Goal: Task Accomplishment & Management: Manage account settings

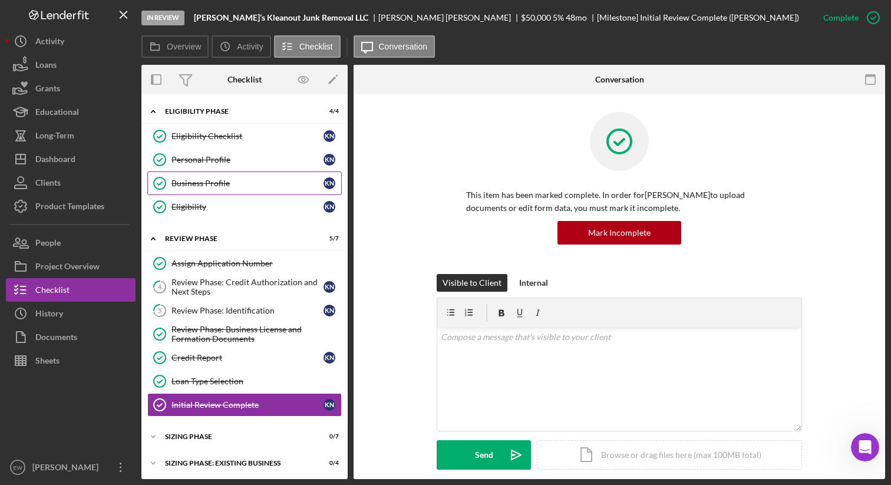
scroll to position [343, 0]
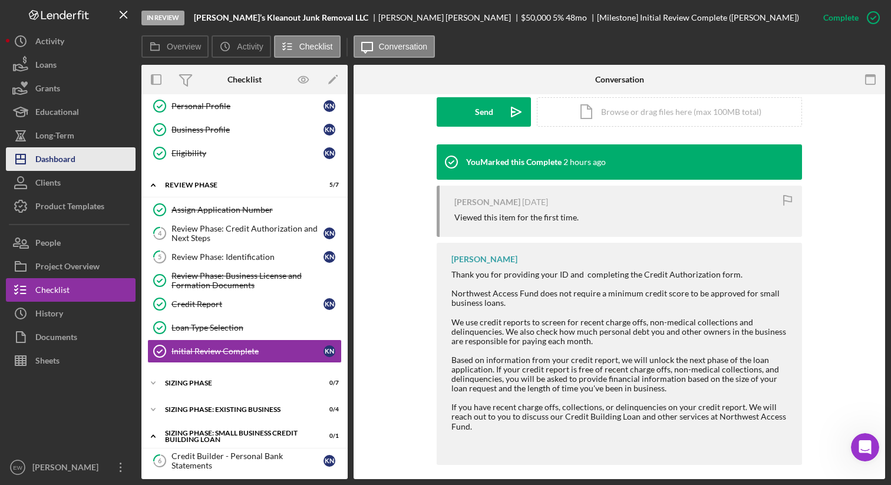
click at [60, 156] on div "Dashboard" at bounding box center [55, 160] width 40 height 27
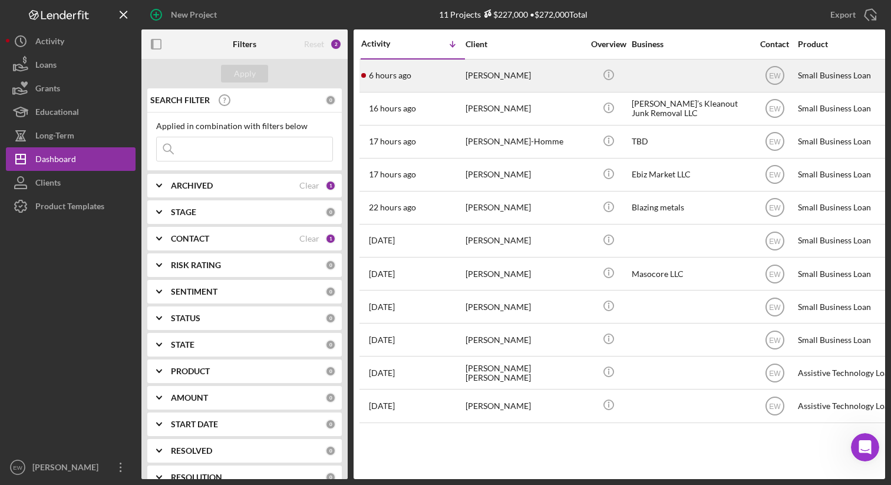
click at [565, 74] on div "[PERSON_NAME]" at bounding box center [525, 75] width 118 height 31
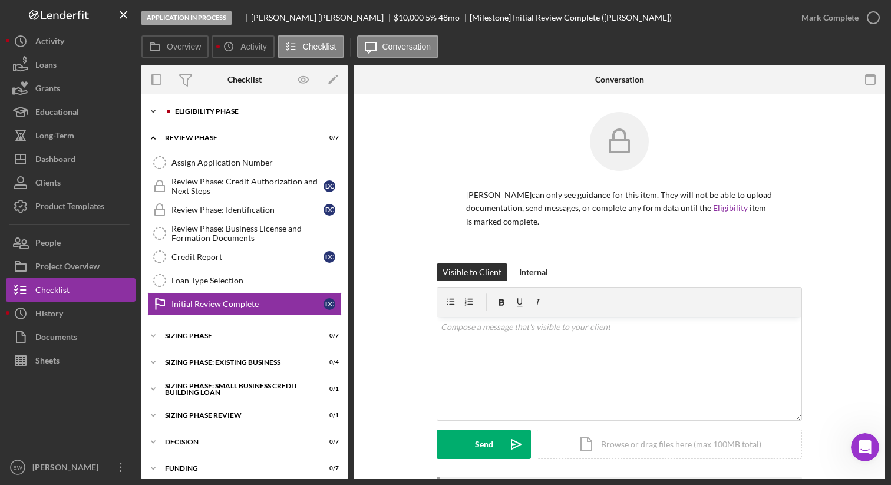
click at [285, 106] on div "Icon/Expander Eligibility Phase 0 / 4" at bounding box center [244, 112] width 206 height 24
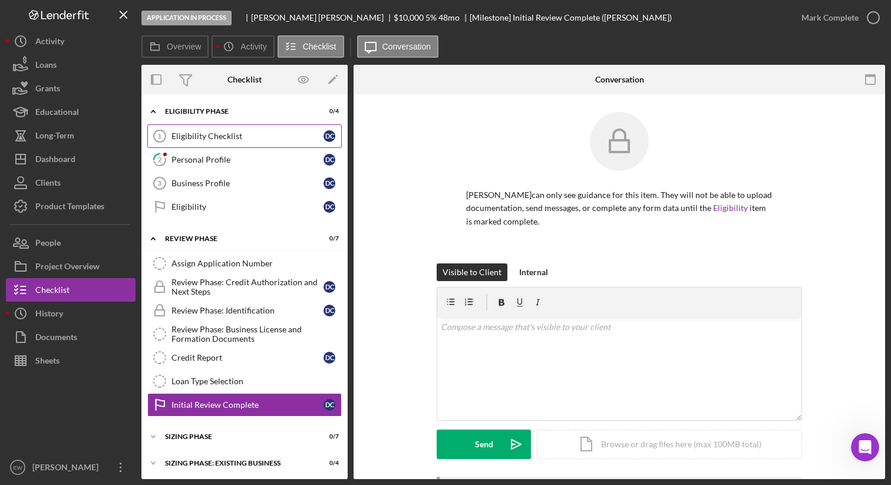
click at [273, 131] on link "Eligibility Checklist 1 Eligibility Checklist D C" at bounding box center [244, 136] width 195 height 24
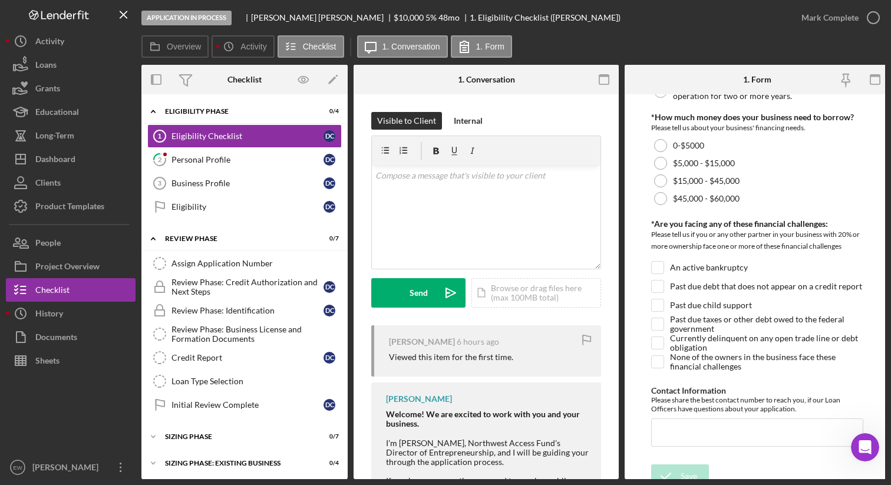
scroll to position [459, 0]
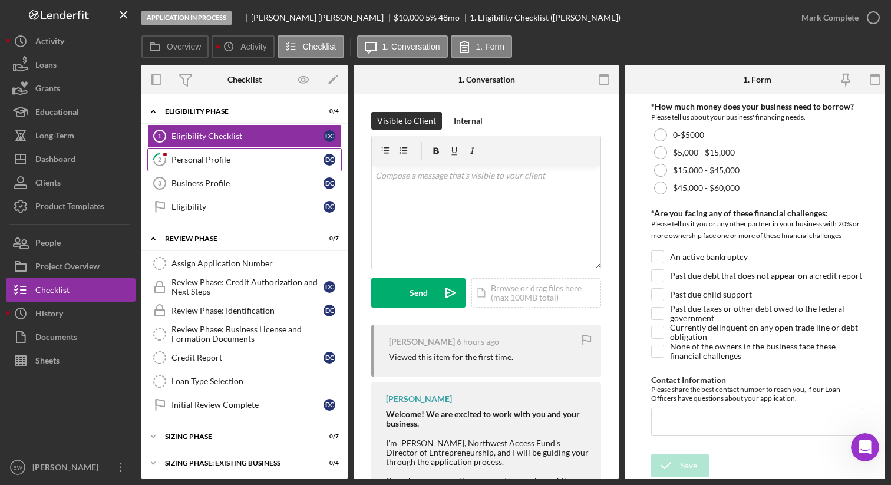
click at [217, 161] on div "Personal Profile" at bounding box center [248, 159] width 152 height 9
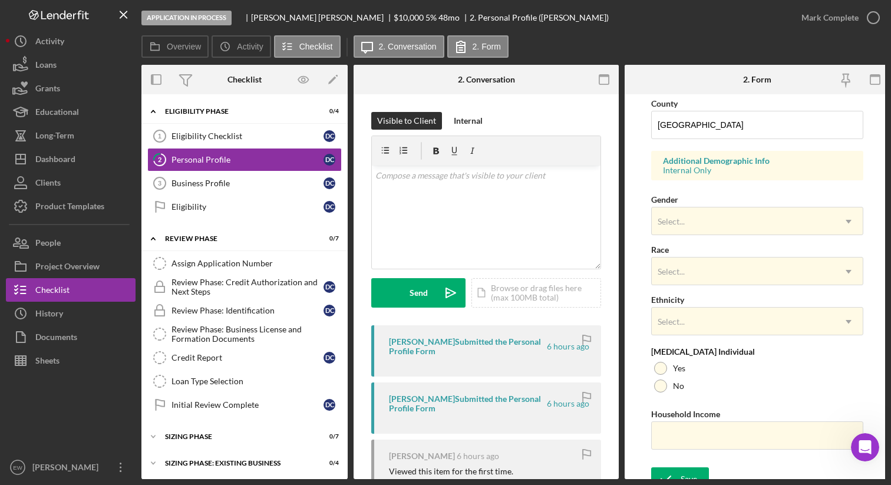
scroll to position [405, 0]
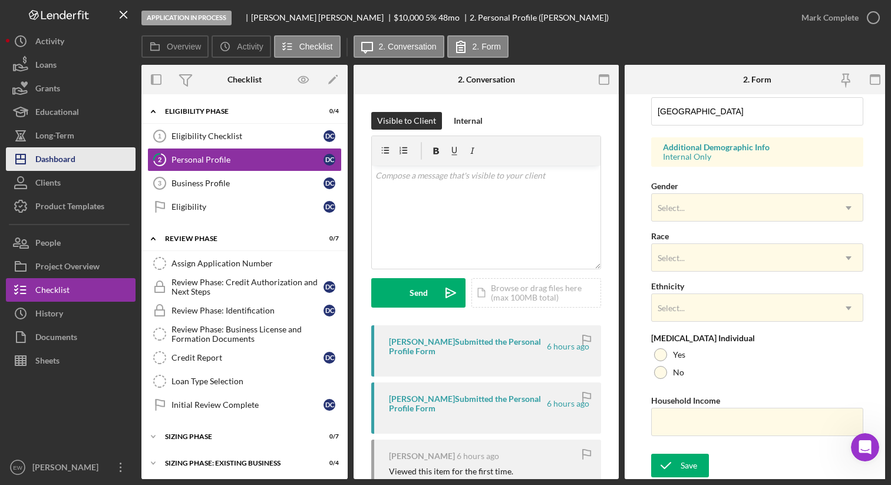
click at [107, 157] on button "Icon/Dashboard Dashboard" at bounding box center [71, 159] width 130 height 24
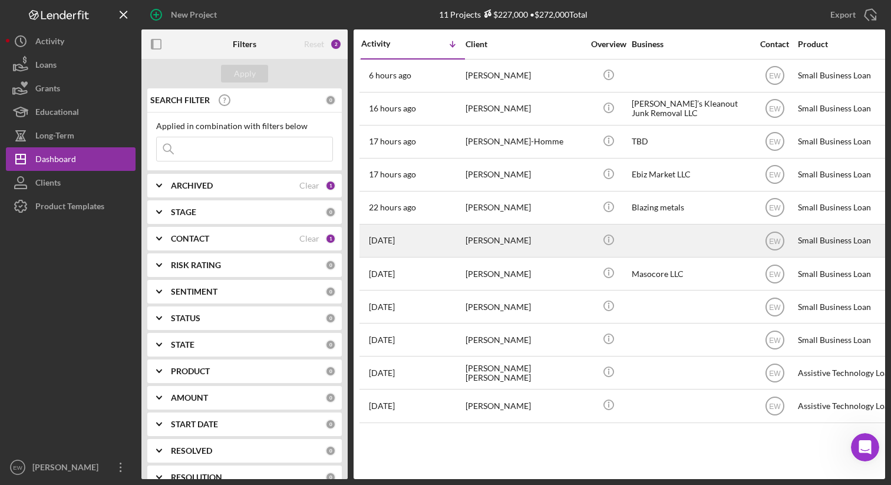
click at [550, 245] on div "[PERSON_NAME]" at bounding box center [525, 240] width 118 height 31
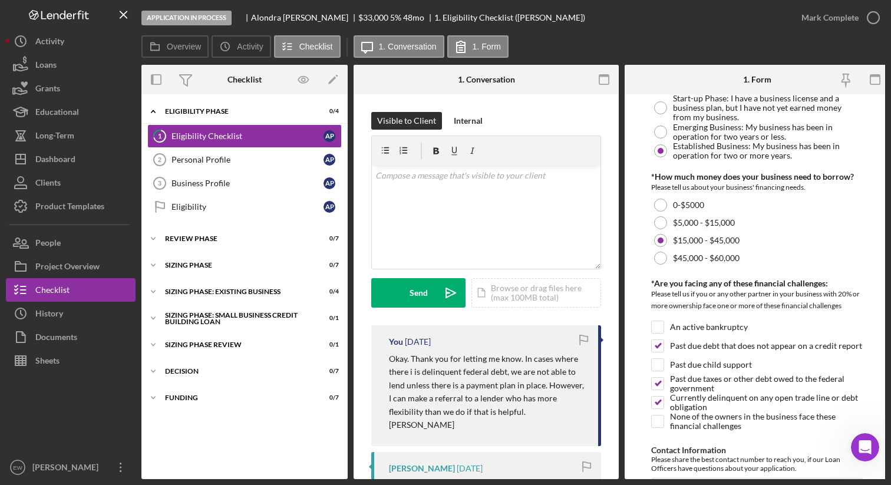
scroll to position [395, 0]
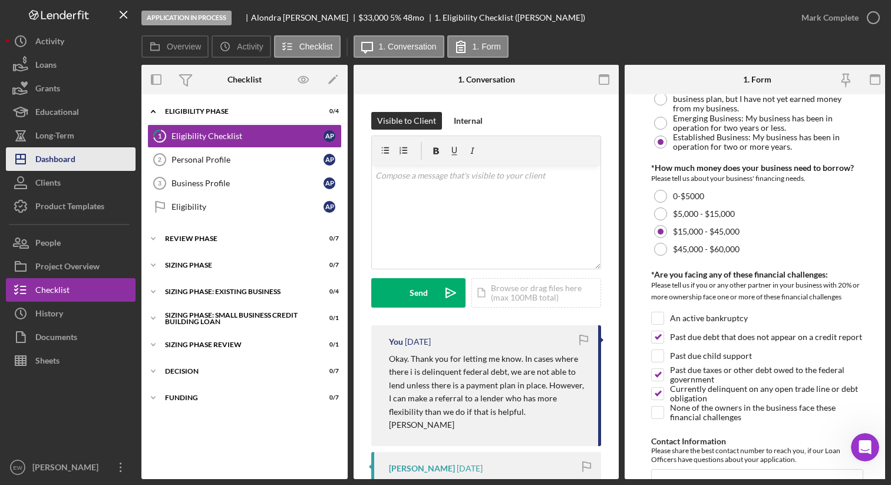
click at [95, 169] on button "Icon/Dashboard Dashboard" at bounding box center [71, 159] width 130 height 24
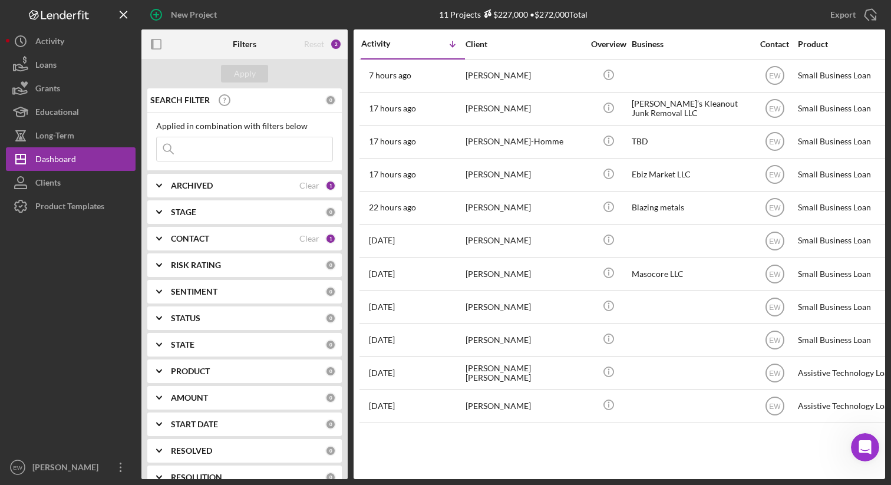
click at [272, 212] on div "STAGE" at bounding box center [248, 211] width 154 height 9
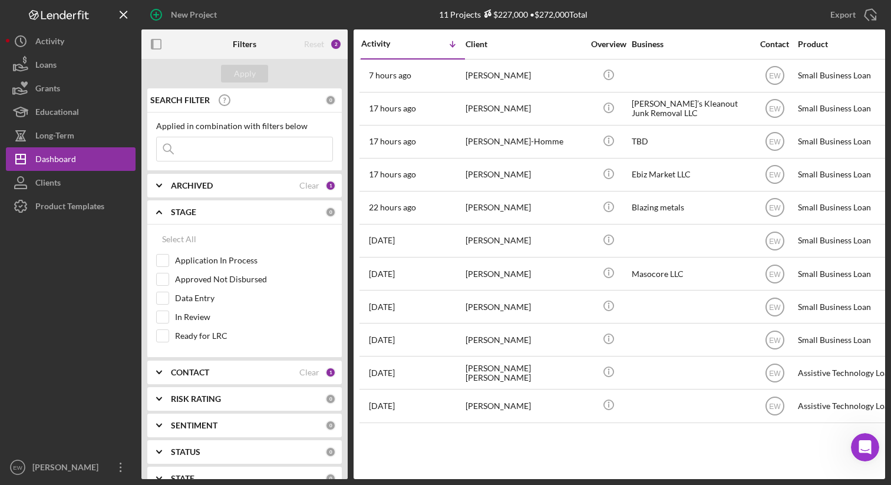
click at [272, 212] on div "STAGE" at bounding box center [248, 211] width 154 height 9
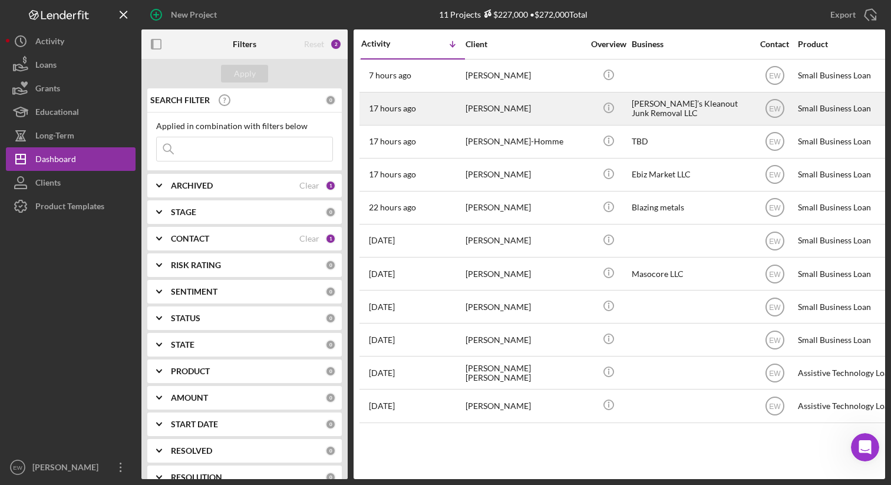
click at [460, 114] on div "17 hours ago Kyle Nault" at bounding box center [412, 108] width 103 height 31
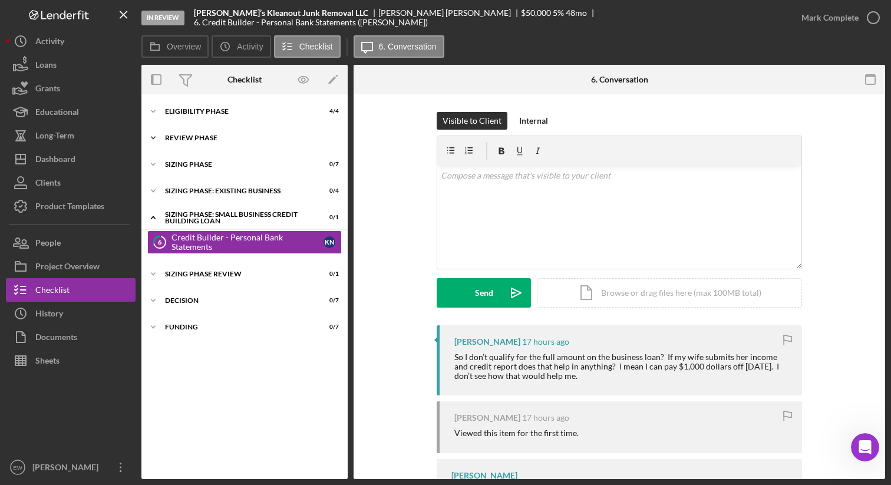
click at [220, 138] on div "REVIEW PHASE" at bounding box center [249, 137] width 168 height 7
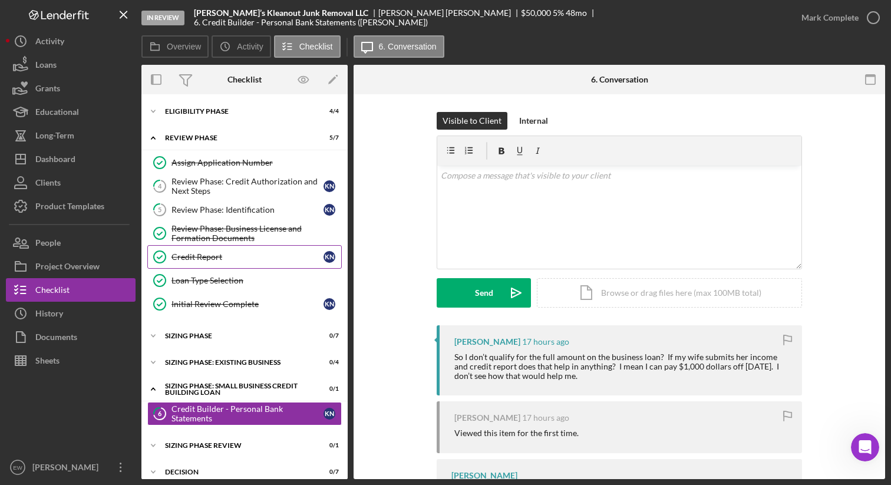
click at [253, 252] on div "Credit Report" at bounding box center [248, 256] width 152 height 9
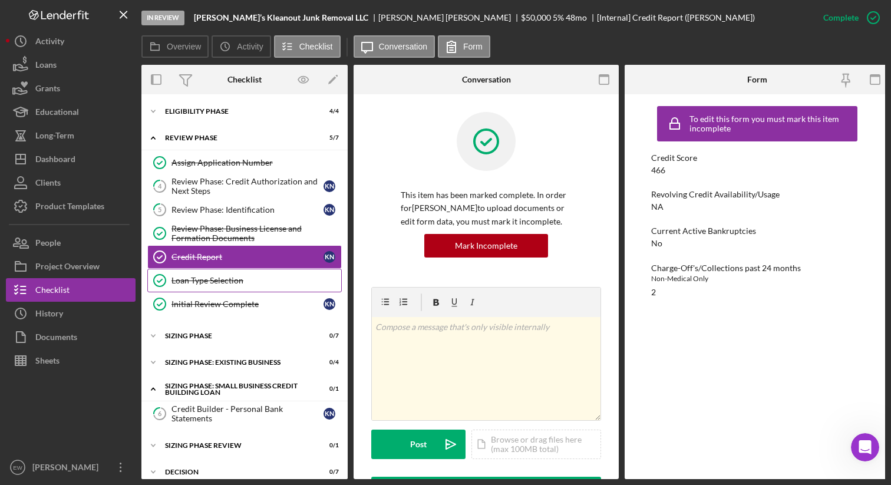
click at [273, 276] on div "Loan Type Selection" at bounding box center [257, 280] width 170 height 9
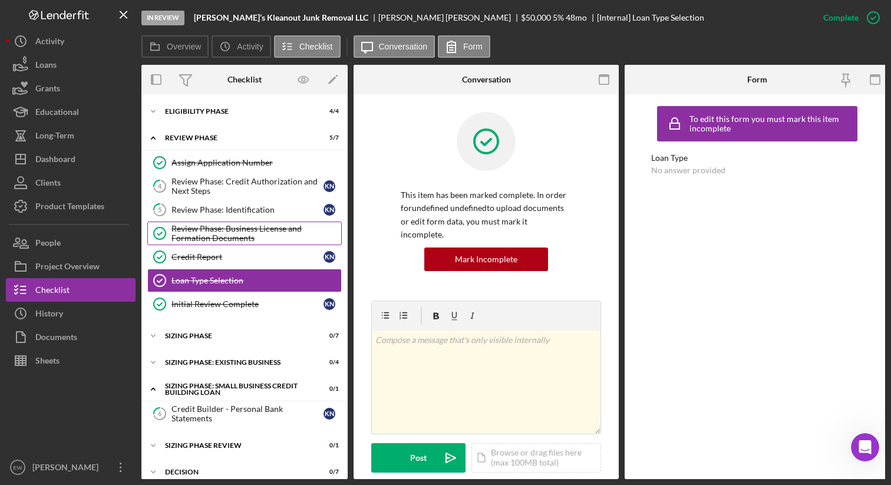
click at [295, 232] on div "Review Phase: Business License and Formation Documents" at bounding box center [257, 233] width 170 height 19
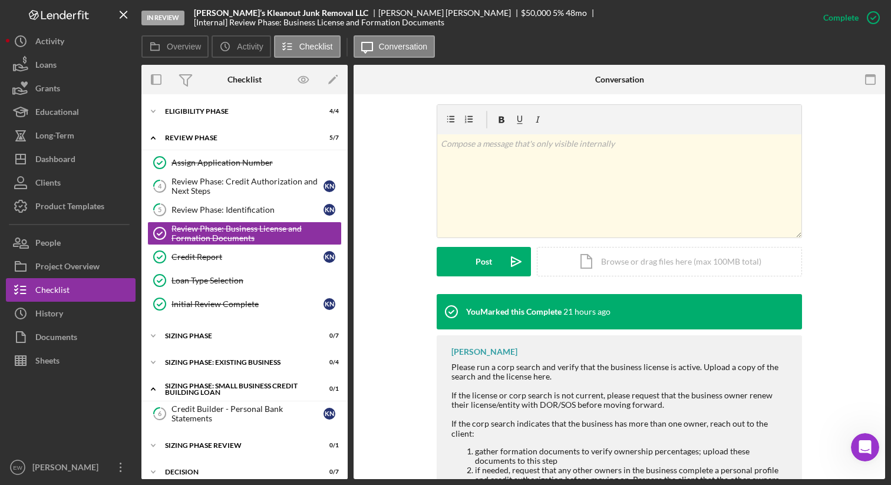
scroll to position [231, 0]
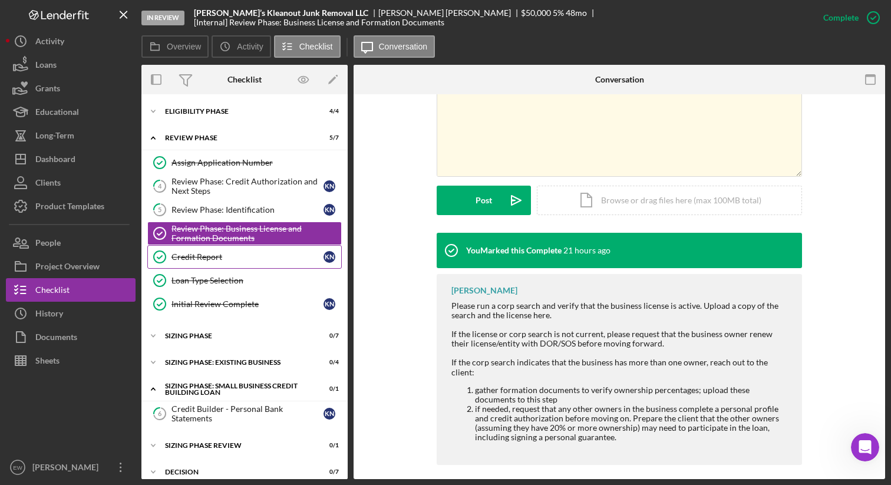
click at [294, 264] on link "Credit Report Credit Report K N" at bounding box center [244, 257] width 195 height 24
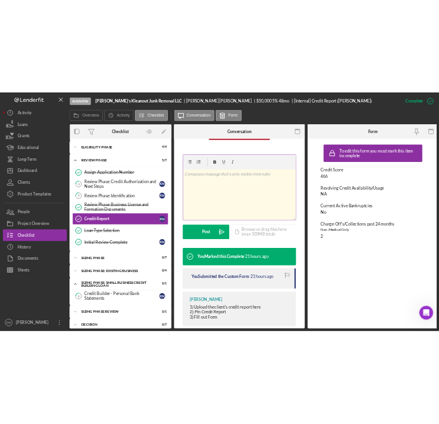
scroll to position [185, 0]
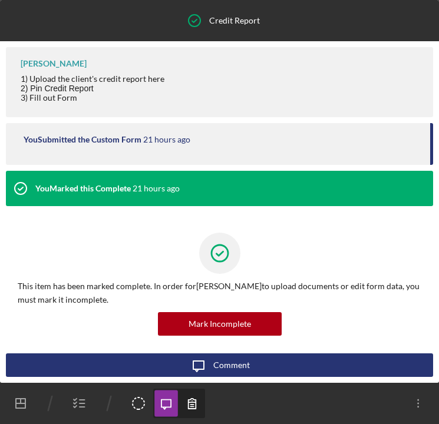
click at [115, 21] on div "Credit Report Credit Report" at bounding box center [219, 20] width 439 height 41
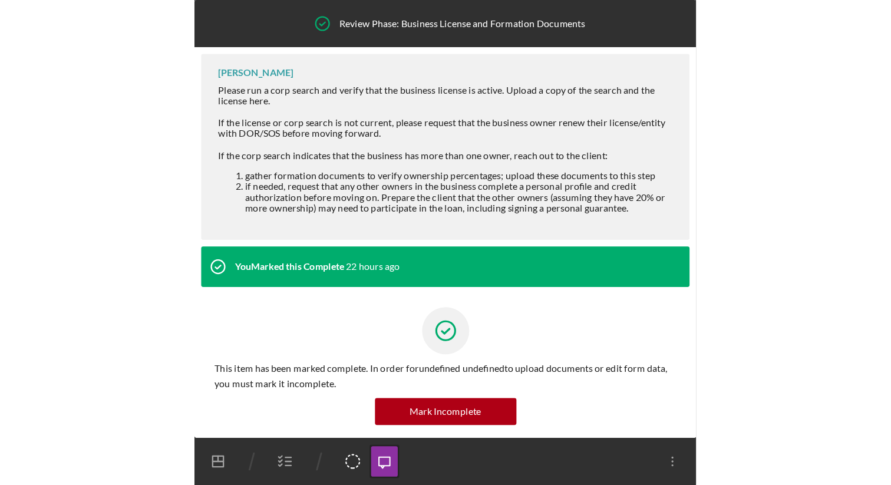
scroll to position [12, 0]
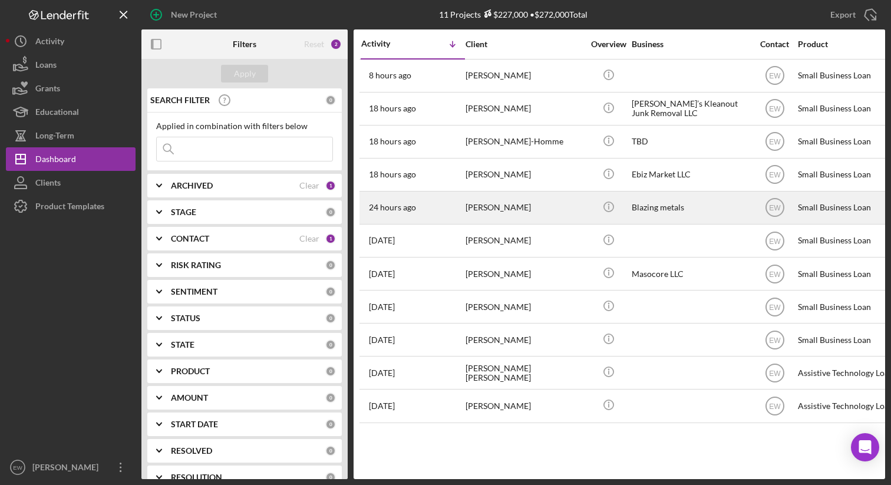
click at [531, 210] on div "[PERSON_NAME]" at bounding box center [525, 207] width 118 height 31
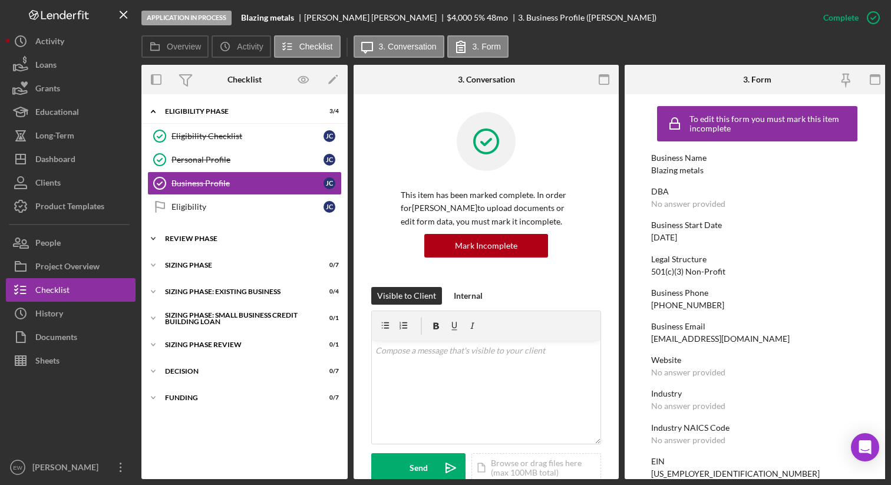
click at [255, 241] on div "REVIEW PHASE" at bounding box center [249, 238] width 168 height 7
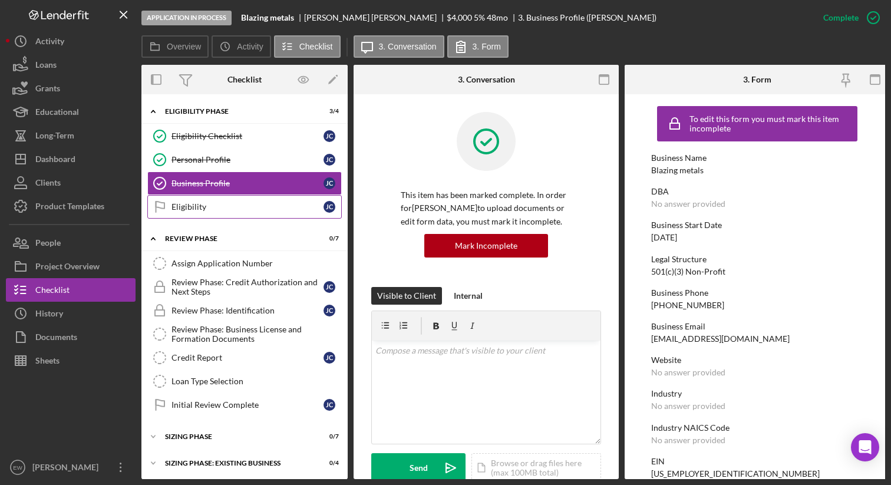
click at [242, 210] on div "Eligibility" at bounding box center [248, 206] width 152 height 9
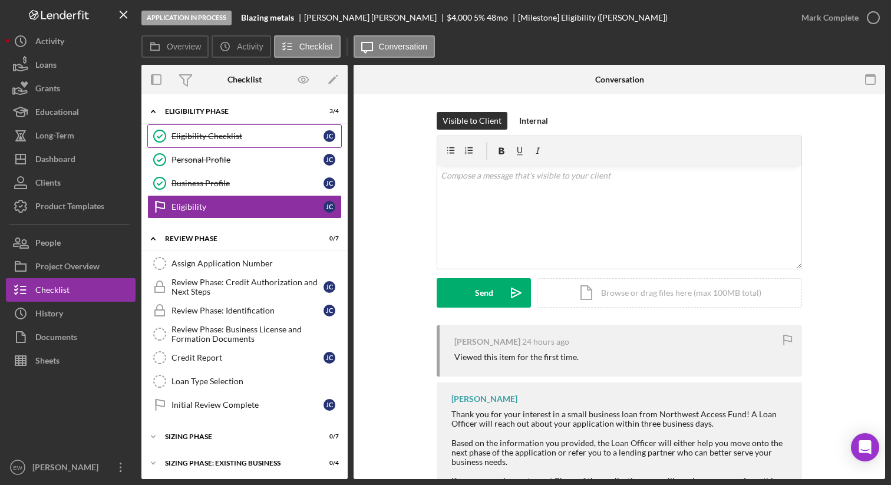
click at [275, 143] on link "Eligibility Checklist Eligibility Checklist J C" at bounding box center [244, 136] width 195 height 24
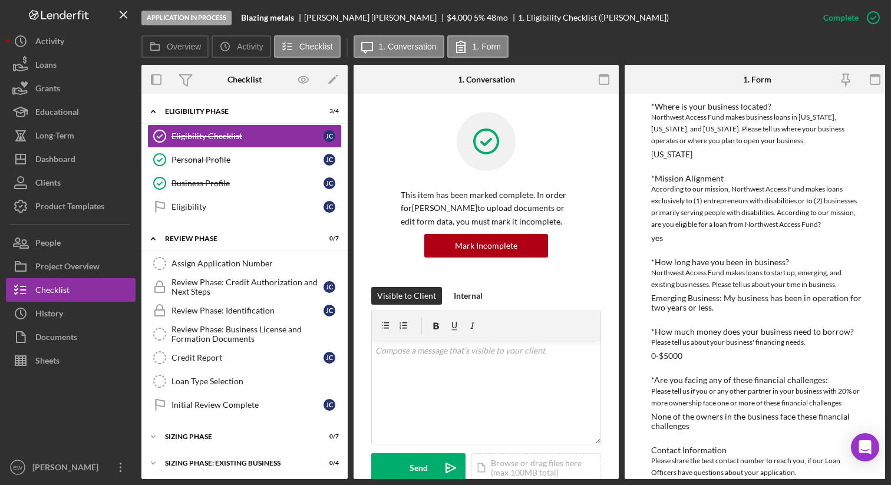
scroll to position [183, 0]
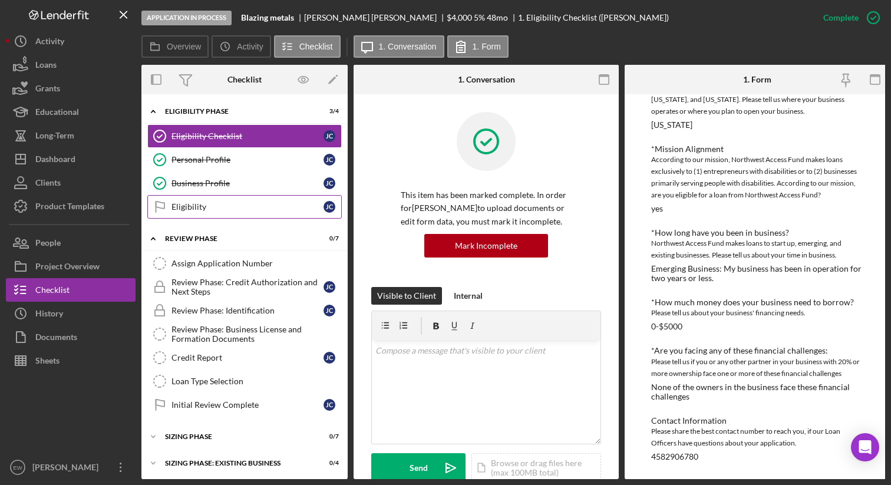
click at [201, 209] on div "Eligibility" at bounding box center [248, 206] width 152 height 9
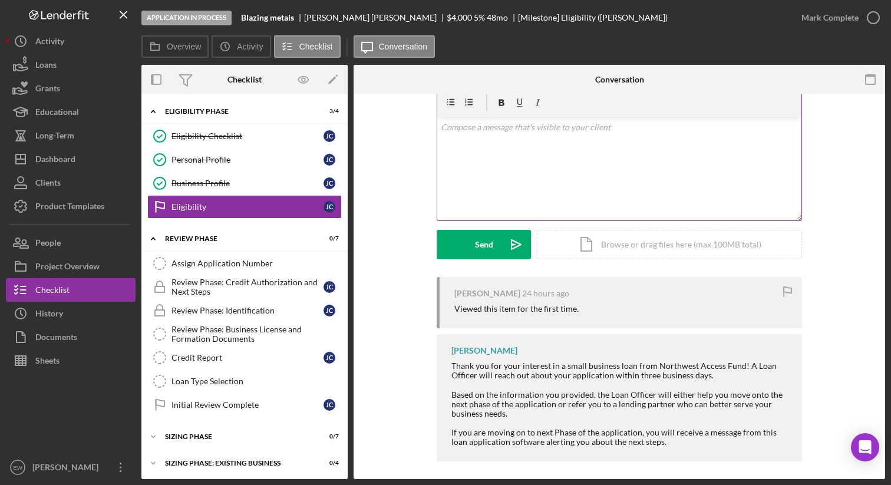
scroll to position [54, 0]
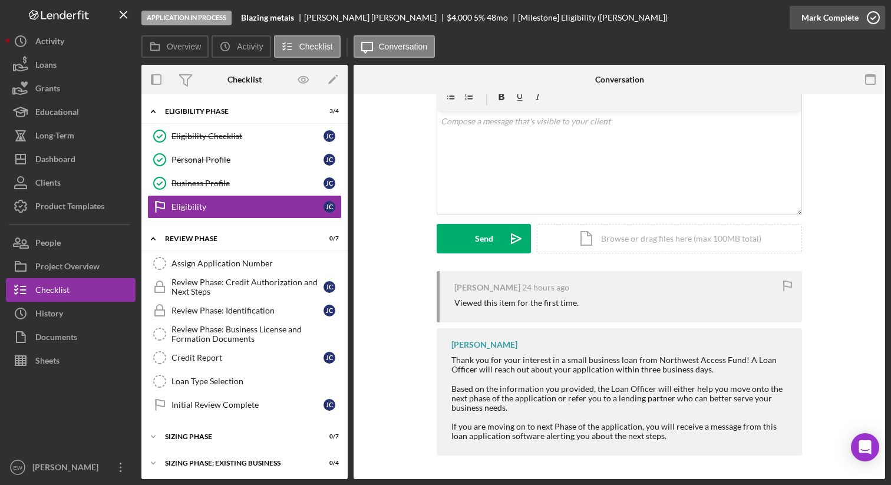
click at [871, 17] on icon "button" at bounding box center [873, 17] width 29 height 29
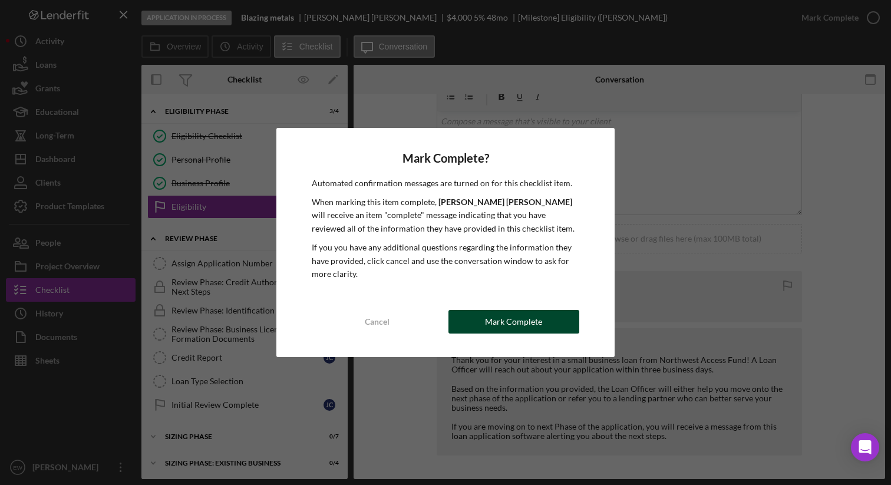
click at [499, 318] on div "Mark Complete" at bounding box center [513, 322] width 57 height 24
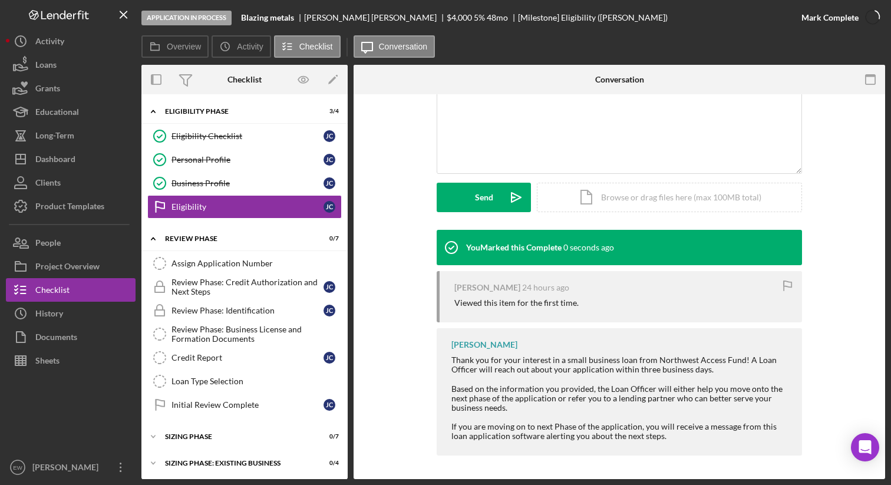
scroll to position [216, 0]
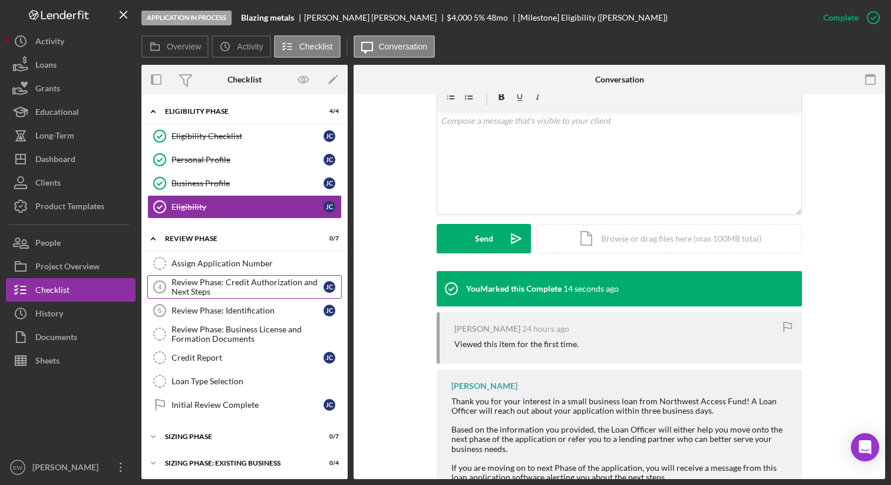
click at [248, 282] on div "Review Phase: Credit Authorization and Next Steps" at bounding box center [248, 287] width 152 height 19
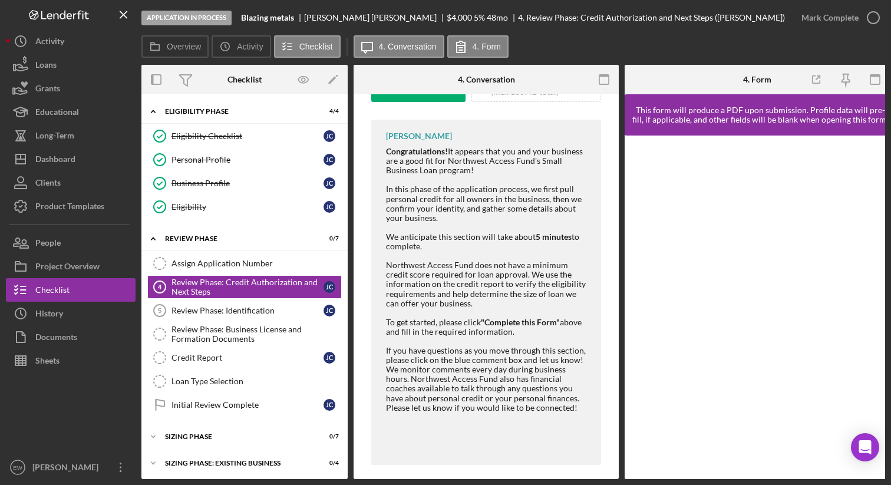
scroll to position [206, 0]
click at [130, 19] on icon "Icon/Menu Close" at bounding box center [124, 15] width 27 height 27
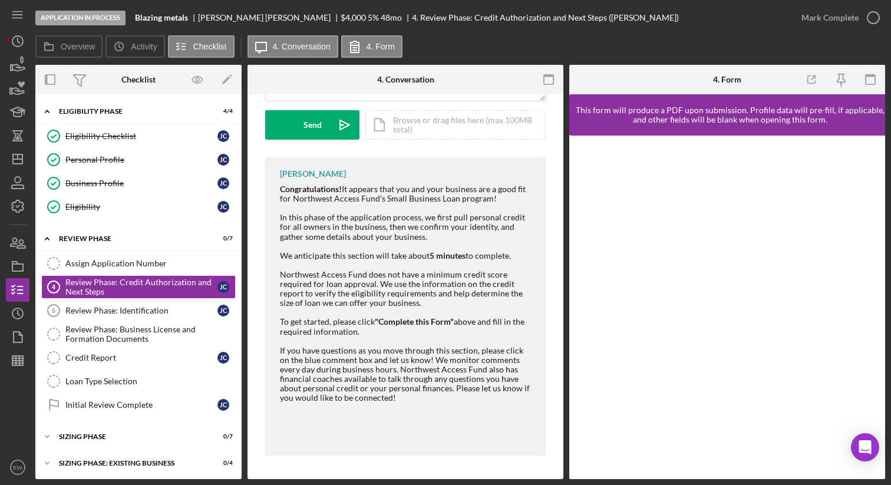
scroll to position [167, 0]
click at [25, 159] on icon "Icon/Dashboard" at bounding box center [17, 158] width 29 height 29
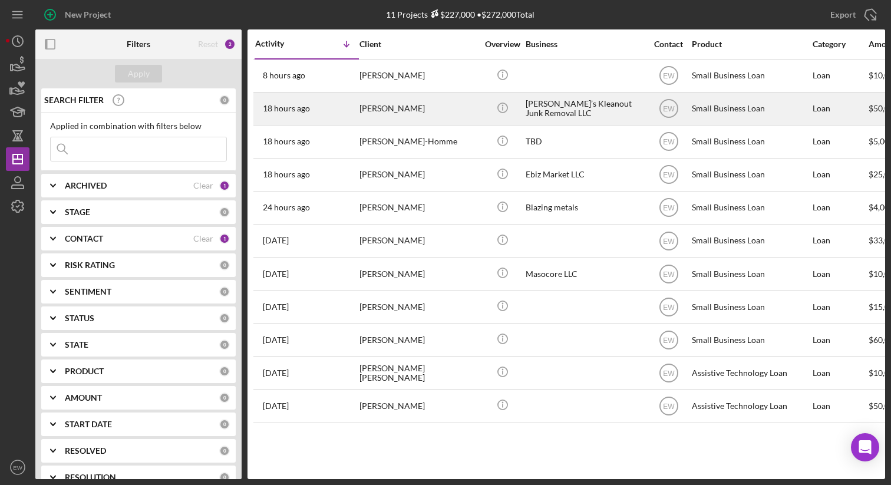
click at [427, 101] on div "[PERSON_NAME]" at bounding box center [419, 108] width 118 height 31
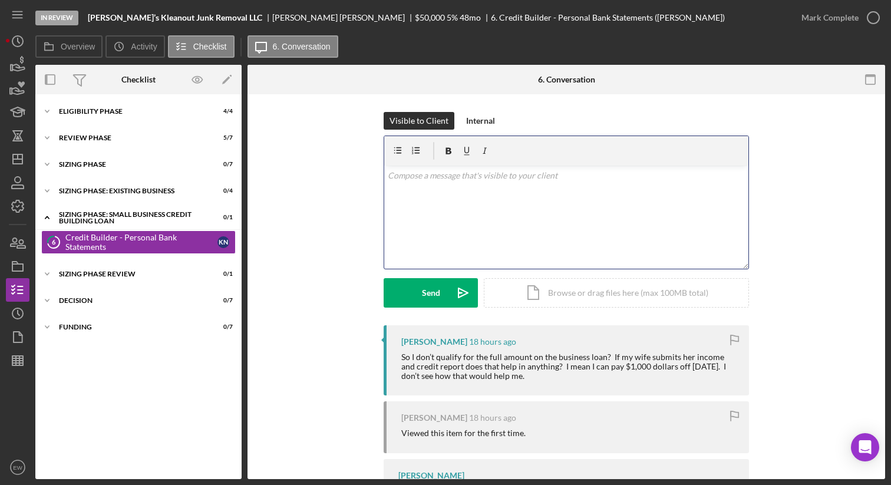
click at [445, 233] on div "v Color teal Color pink Remove color Add row above Add row below Add column bef…" at bounding box center [566, 217] width 364 height 103
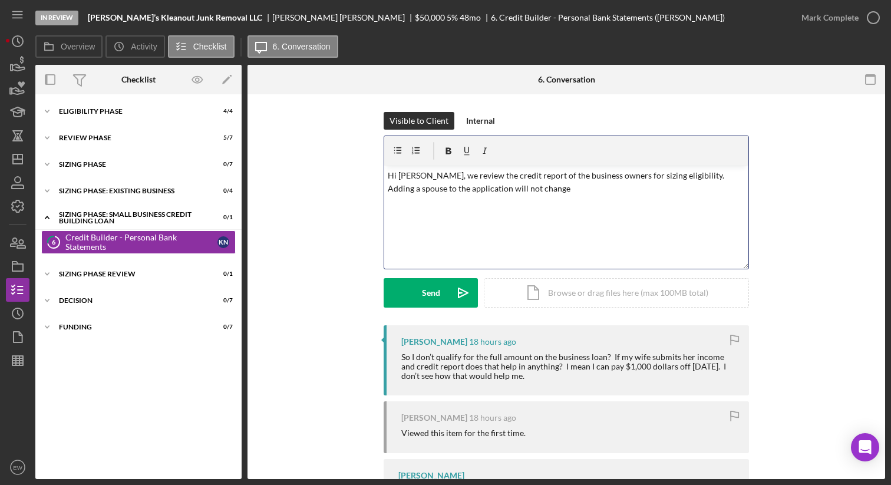
click at [668, 176] on p "Hi Kyle, we review the credit report of the business owners for sizing eligibil…" at bounding box center [567, 182] width 358 height 27
click at [439, 203] on p "Hi Kyle, we review the credit report of the business owners for sizing eligibil…" at bounding box center [567, 188] width 358 height 39
click at [637, 190] on p "Hi Kyle, we review the credit report of the business owners for sizing eligibil…" at bounding box center [567, 188] width 358 height 39
click at [632, 202] on p "Hi Kyle, we review the credit report of the business owners for sizing eligibil…" at bounding box center [567, 188] width 358 height 39
click at [416, 175] on p "Hi Kyle, we review the credit report of the business owners for sizing eligibil…" at bounding box center [567, 188] width 358 height 39
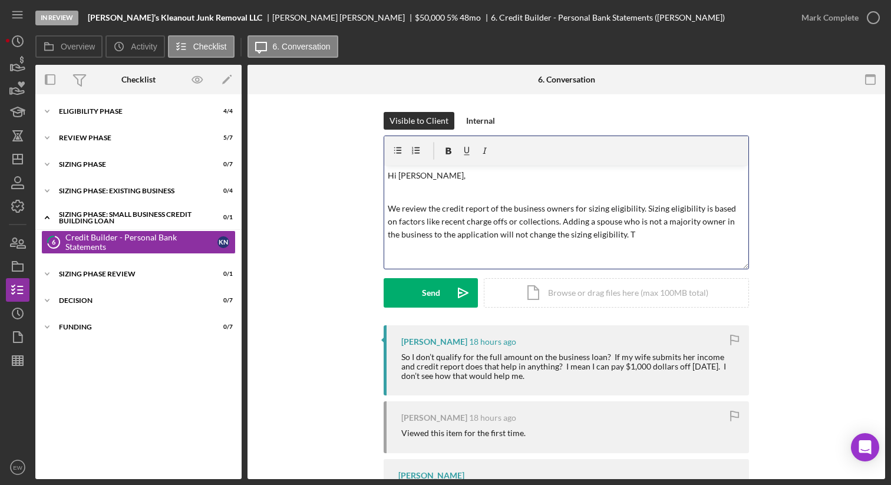
click at [617, 238] on p "We review the credit report of the business owners for sizing eligibility. Sizi…" at bounding box center [567, 221] width 358 height 39
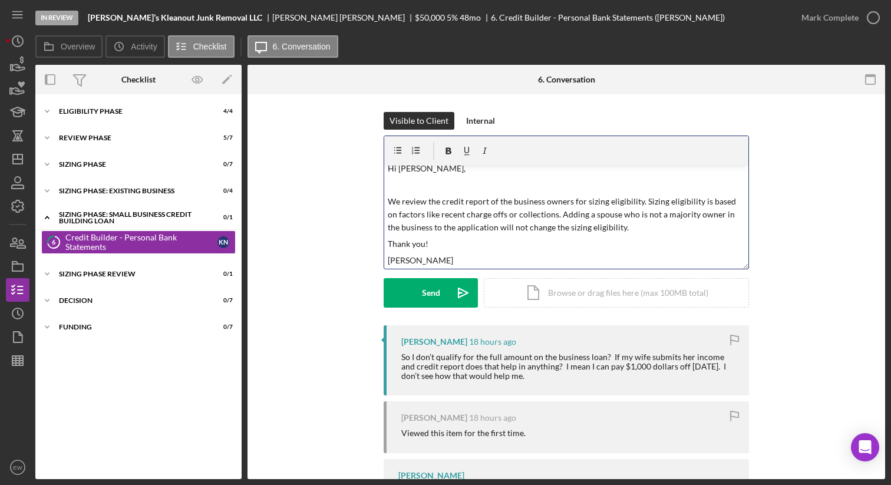
click at [434, 249] on p "Thank you!" at bounding box center [567, 244] width 358 height 13
click at [398, 288] on button "Send Icon/icon-invite-send" at bounding box center [431, 292] width 94 height 29
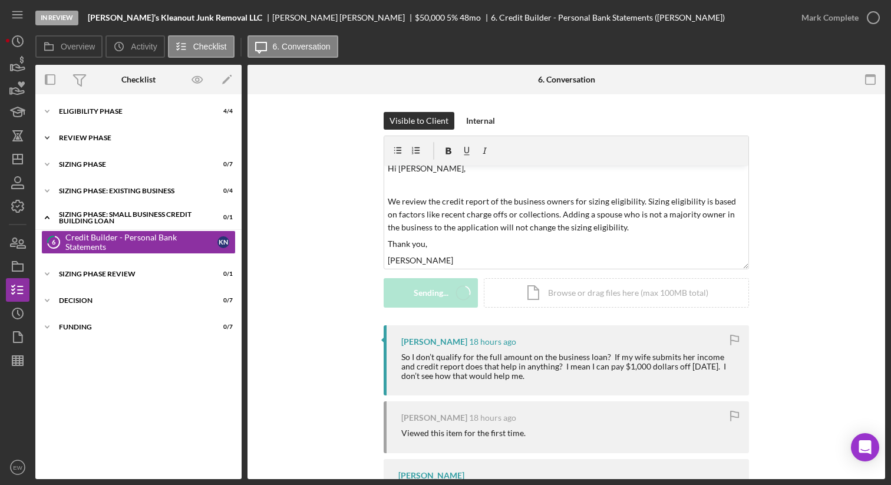
scroll to position [0, 0]
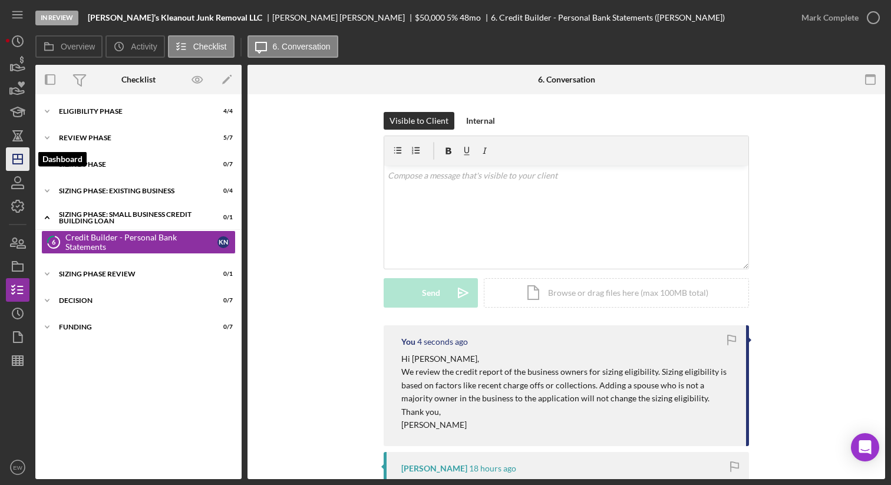
click at [22, 168] on icon "Icon/Dashboard" at bounding box center [17, 158] width 29 height 29
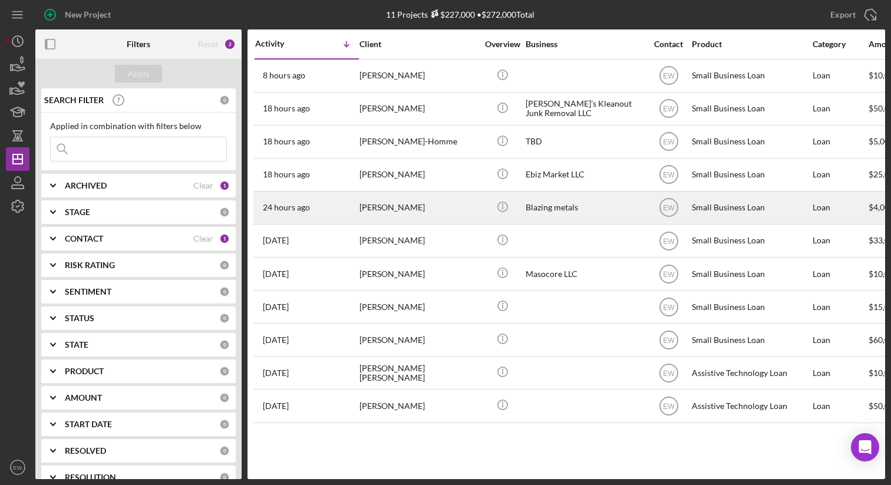
click at [380, 208] on div "[PERSON_NAME]" at bounding box center [419, 207] width 118 height 31
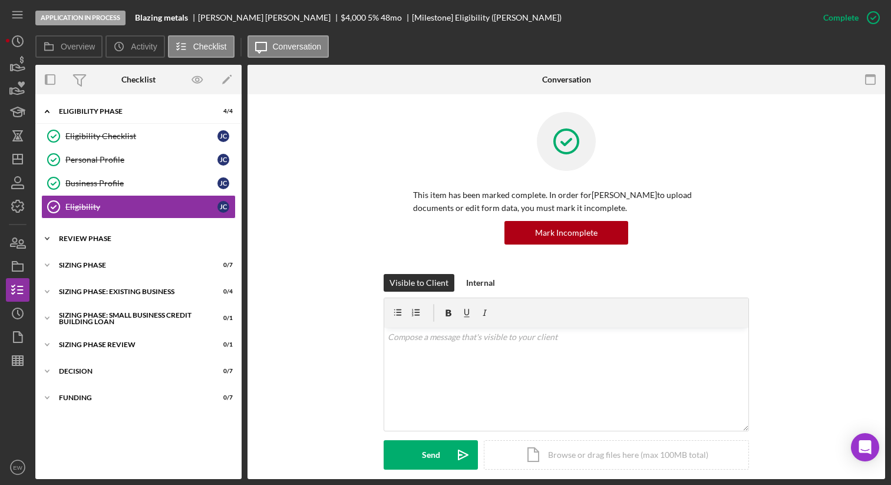
click at [88, 239] on div "REVIEW PHASE" at bounding box center [143, 238] width 168 height 7
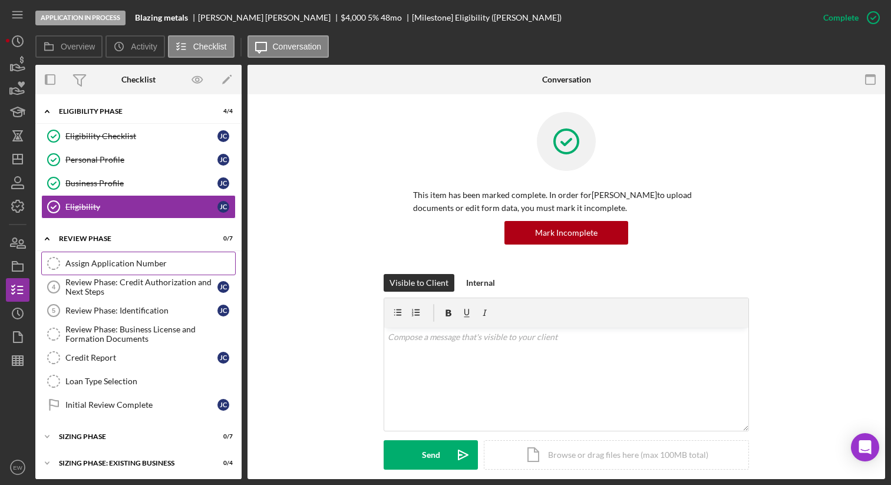
click at [98, 259] on div "Assign Application Number" at bounding box center [150, 263] width 170 height 9
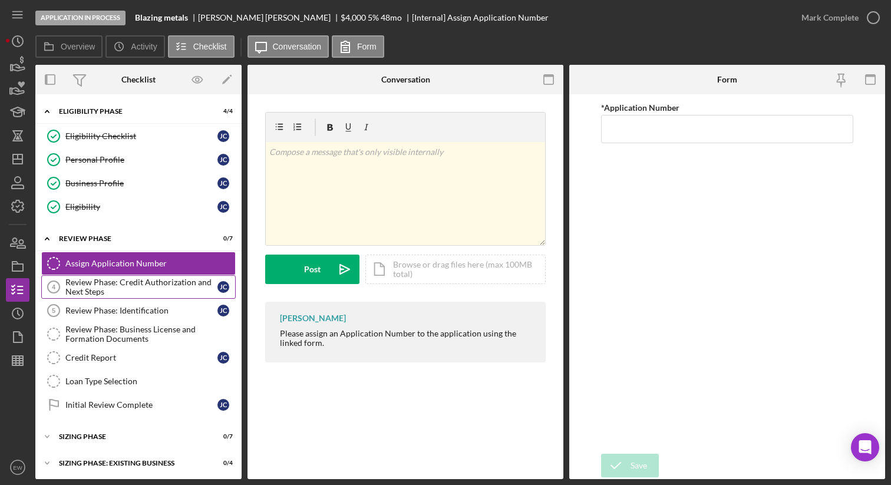
click at [103, 291] on div "Review Phase: Credit Authorization and Next Steps" at bounding box center [141, 287] width 152 height 19
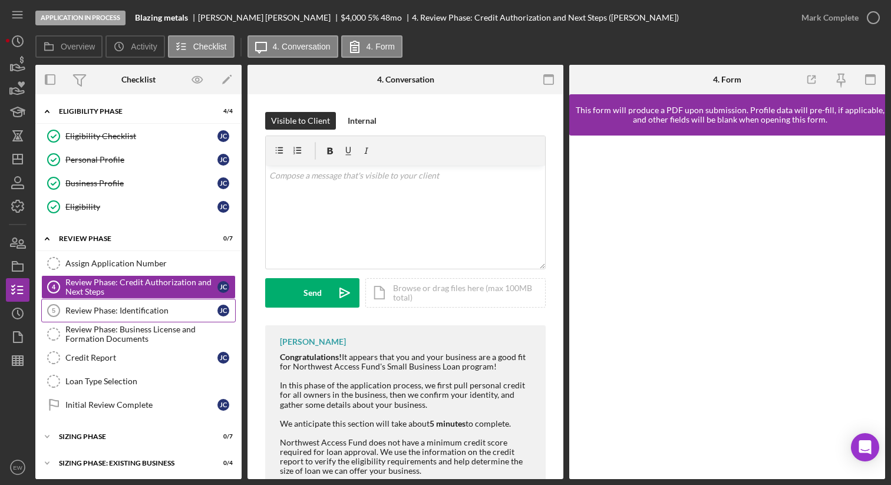
click at [139, 304] on link "Review Phase: Identification 5 Review Phase: Identification [PERSON_NAME]" at bounding box center [138, 311] width 195 height 24
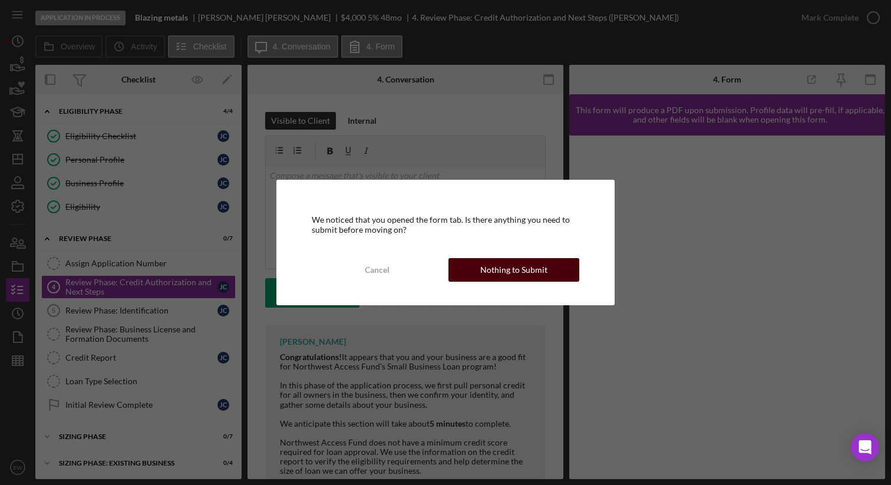
click at [463, 266] on button "Nothing to Submit" at bounding box center [514, 270] width 131 height 24
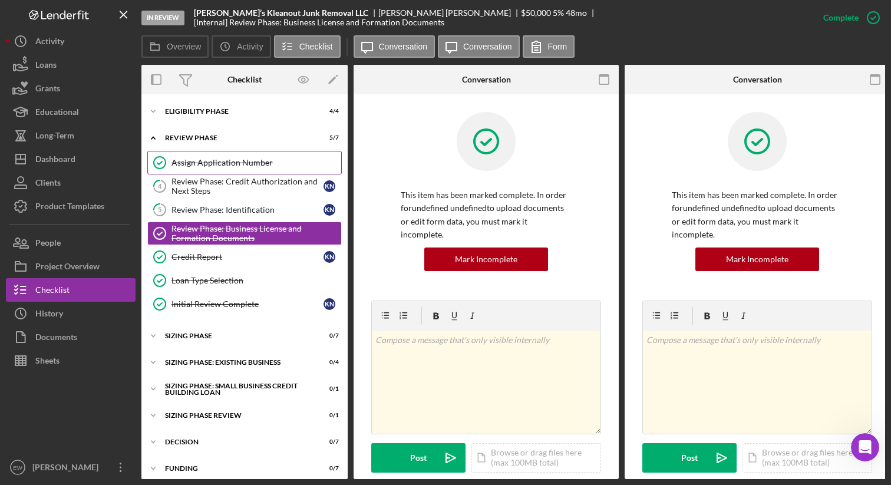
click at [280, 159] on div "Assign Application Number" at bounding box center [257, 162] width 170 height 9
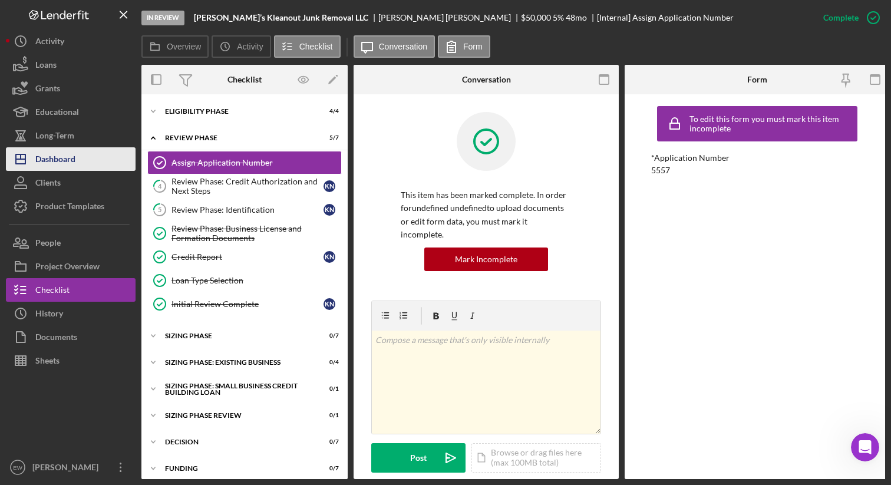
click at [79, 160] on button "Icon/Dashboard Dashboard" at bounding box center [71, 159] width 130 height 24
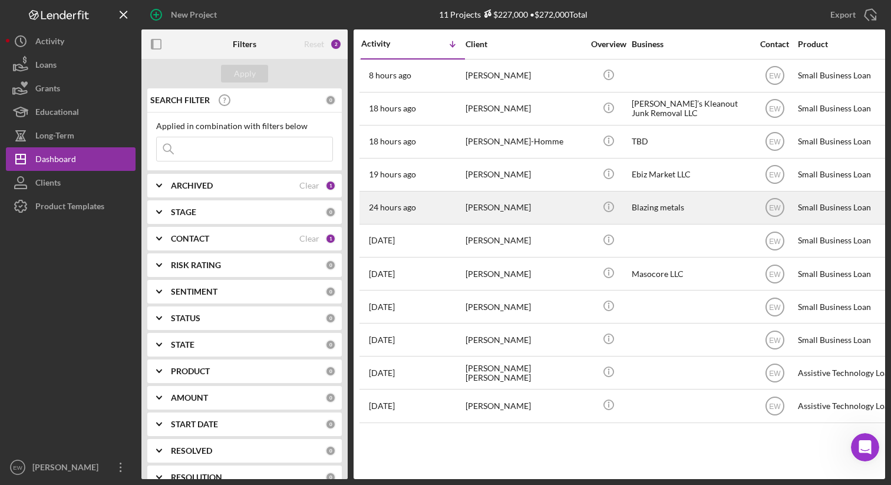
click at [536, 197] on div "[PERSON_NAME]" at bounding box center [525, 207] width 118 height 31
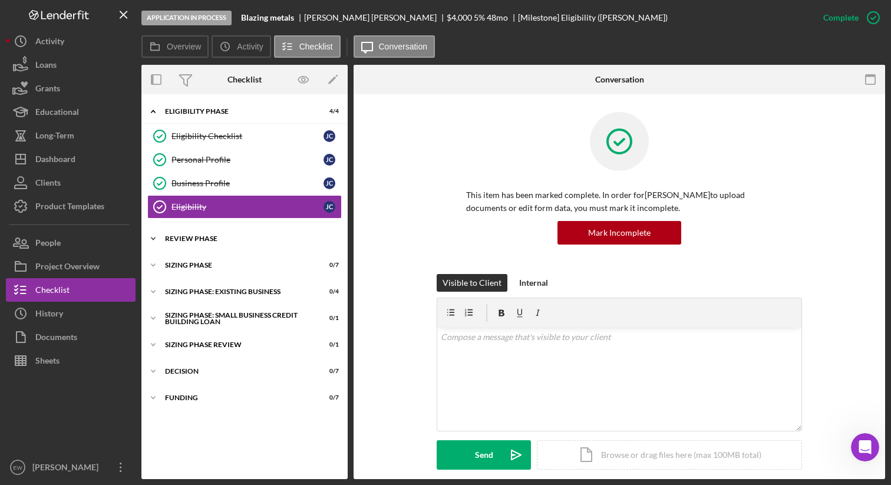
click at [222, 244] on div "Icon/Expander REVIEW PHASE 0 / 7" at bounding box center [244, 239] width 206 height 24
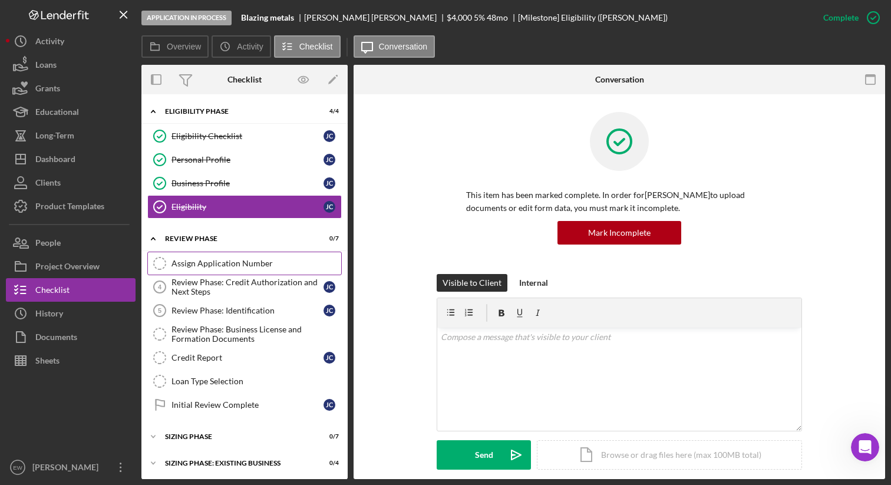
click at [213, 263] on div "Assign Application Number" at bounding box center [257, 263] width 170 height 9
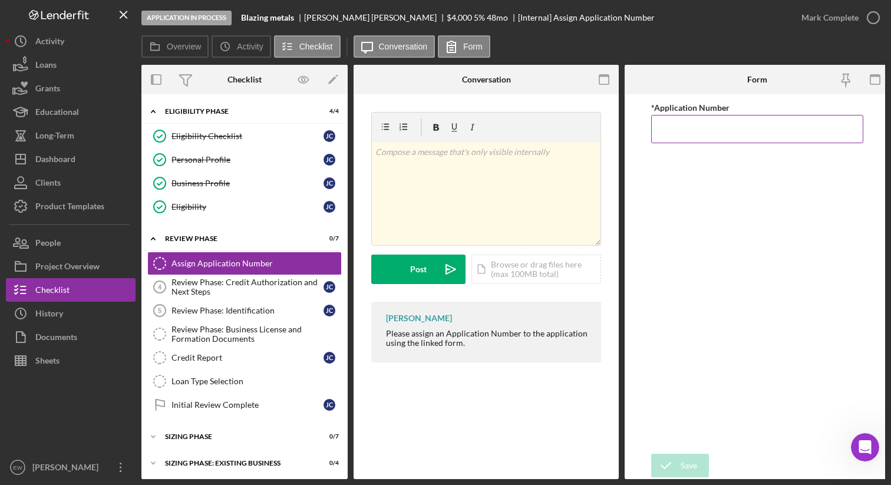
click at [693, 124] on input "*Application Number" at bounding box center [757, 129] width 212 height 28
type input "5561"
click at [683, 462] on div "Save" at bounding box center [689, 466] width 17 height 24
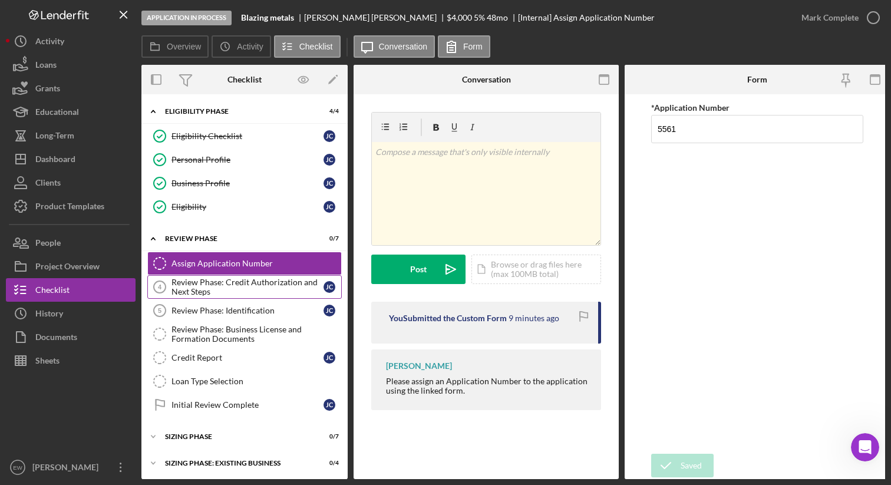
click at [226, 284] on div "Review Phase: Credit Authorization and Next Steps" at bounding box center [248, 287] width 152 height 19
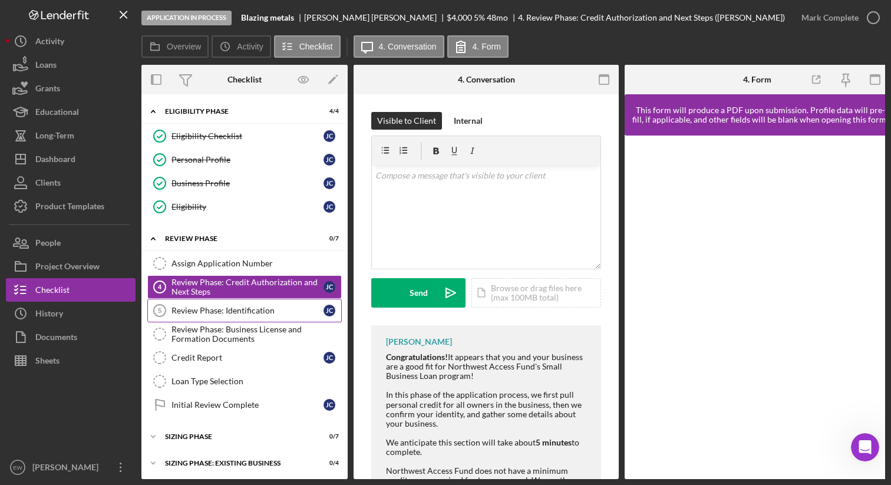
click at [267, 311] on div "Review Phase: Identification" at bounding box center [248, 310] width 152 height 9
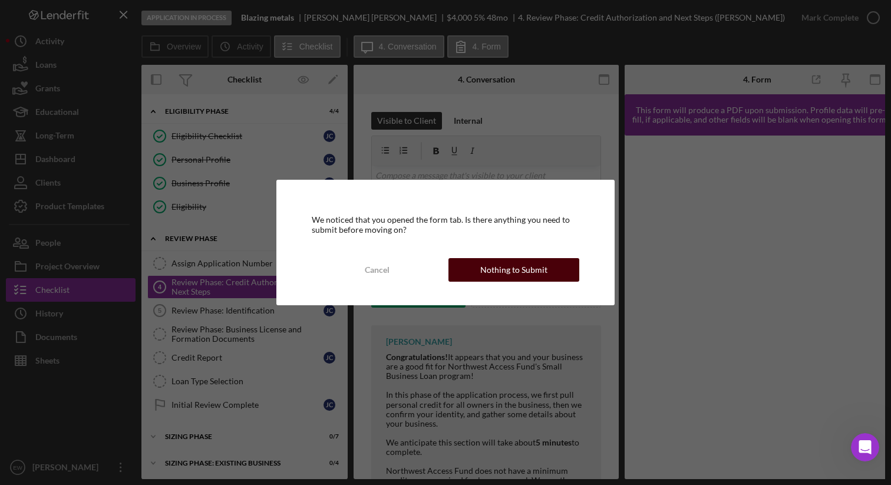
click at [481, 276] on button "Nothing to Submit" at bounding box center [514, 270] width 131 height 24
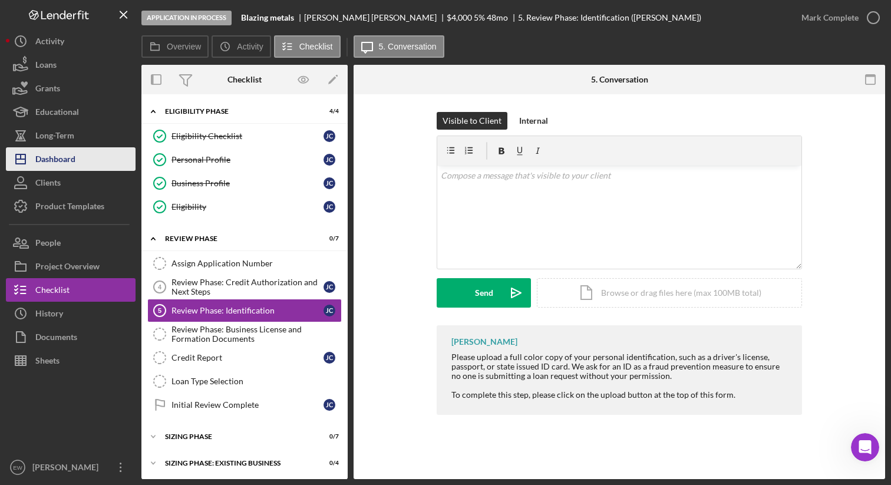
click at [95, 163] on button "Icon/Dashboard Dashboard" at bounding box center [71, 159] width 130 height 24
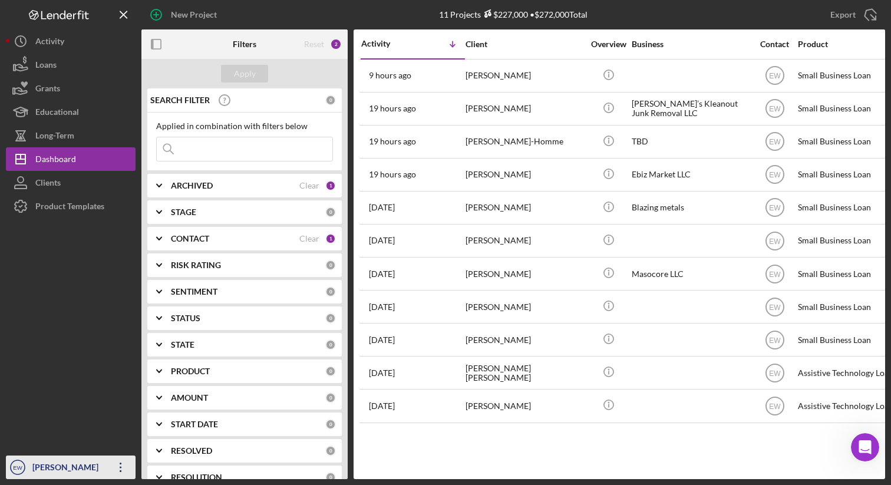
click at [115, 471] on icon "Icon/Overflow" at bounding box center [120, 467] width 29 height 29
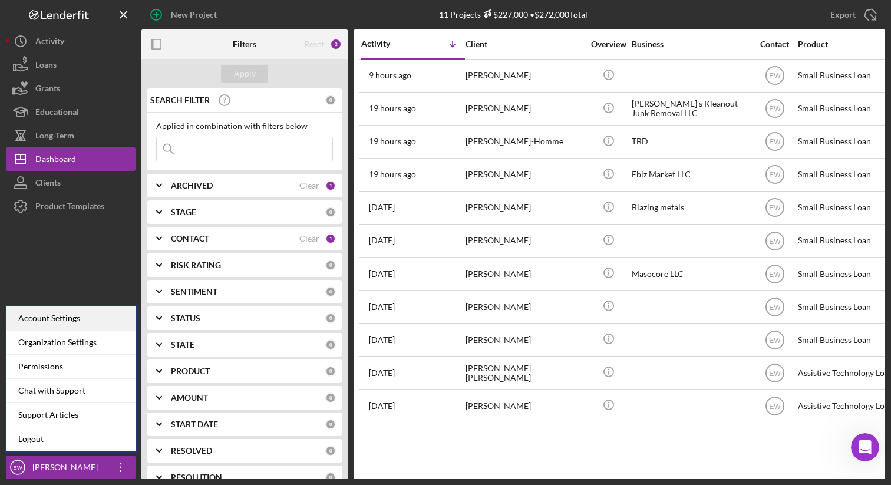
click at [92, 322] on div "Account Settings" at bounding box center [71, 319] width 130 height 24
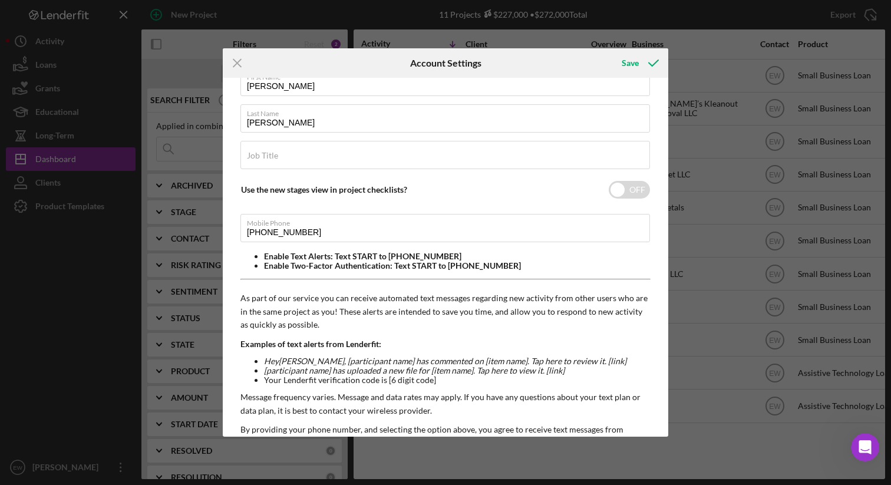
scroll to position [79, 0]
click at [635, 58] on div "Save" at bounding box center [630, 63] width 17 height 24
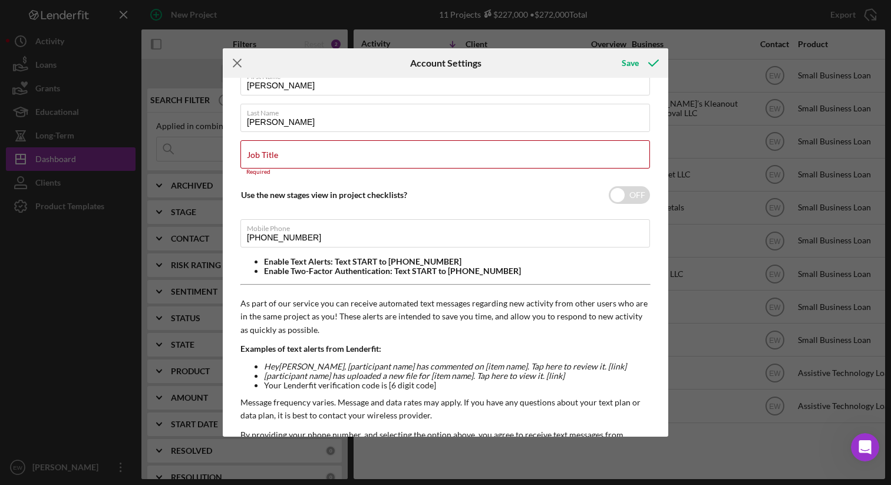
click at [235, 64] on icon "Icon/Menu Close" at bounding box center [237, 62] width 29 height 29
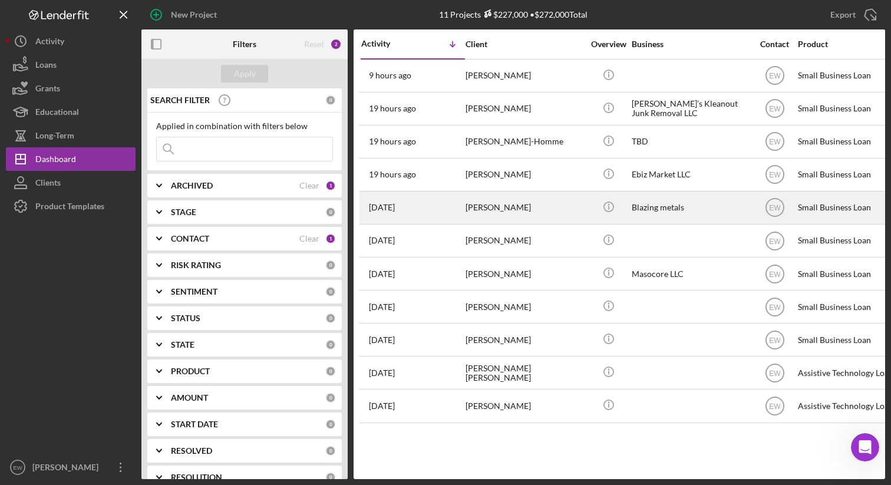
click at [519, 200] on div "[PERSON_NAME]" at bounding box center [525, 207] width 118 height 31
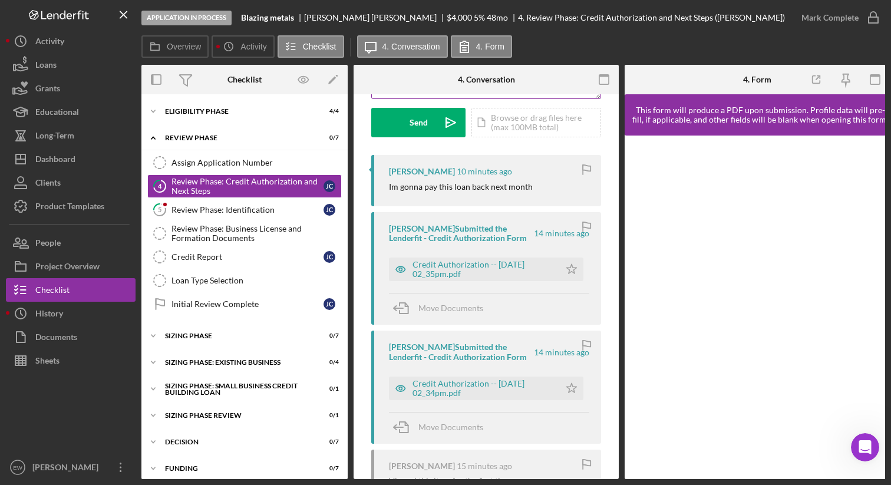
scroll to position [173, 0]
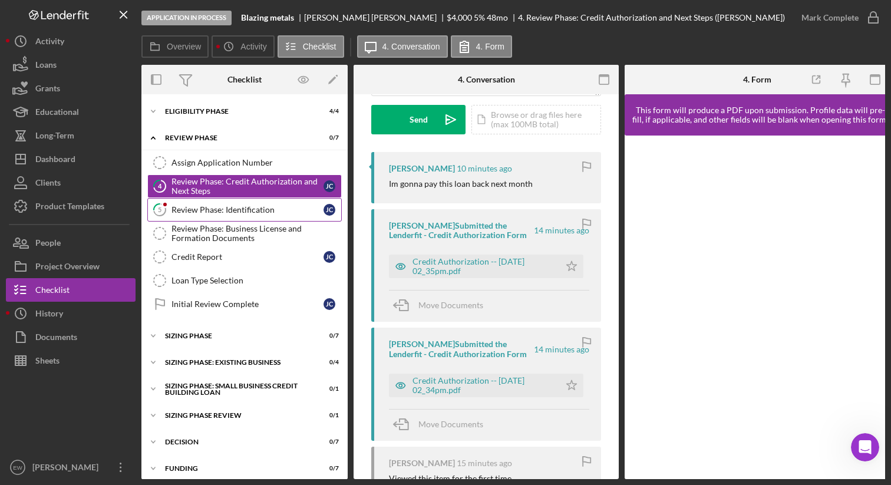
click at [268, 212] on div "Review Phase: Identification" at bounding box center [248, 209] width 152 height 9
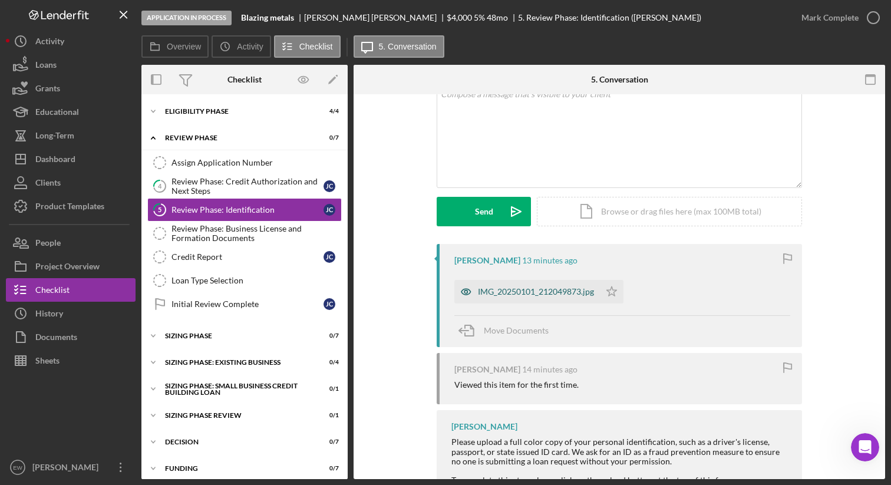
scroll to position [72, 0]
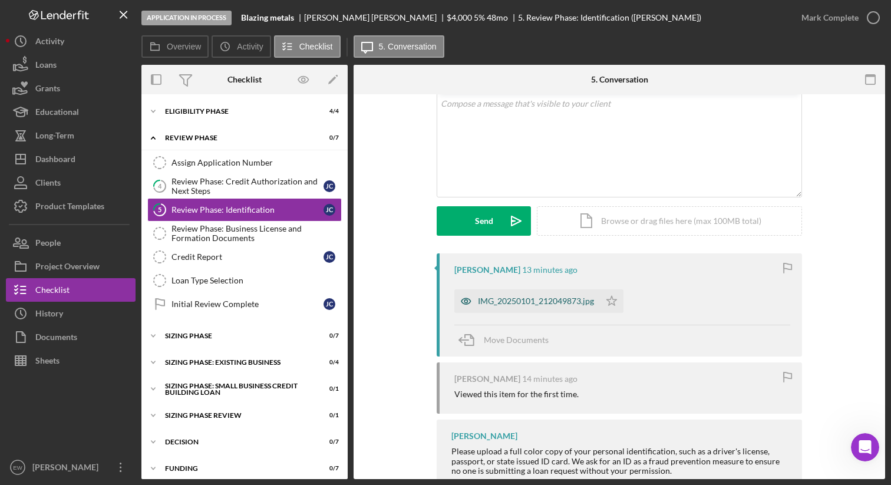
click at [525, 299] on div "IMG_20250101_212049873.jpg" at bounding box center [536, 301] width 116 height 9
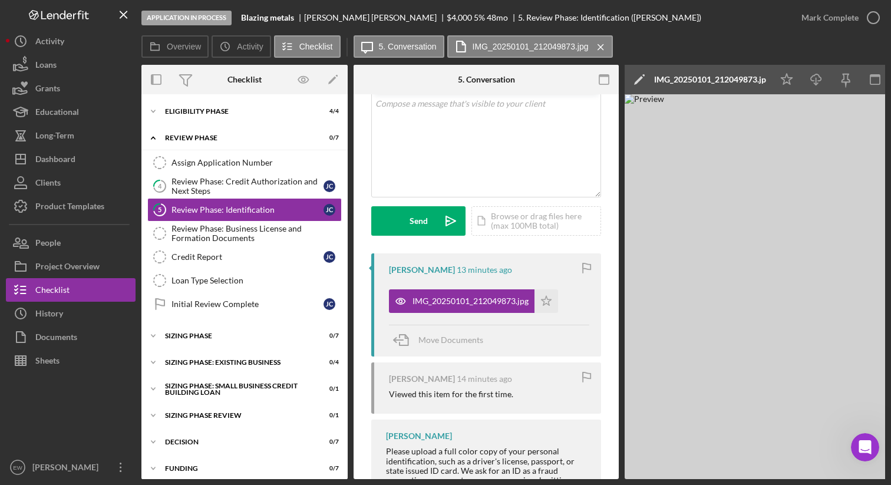
click at [827, 263] on img at bounding box center [802, 286] width 354 height 385
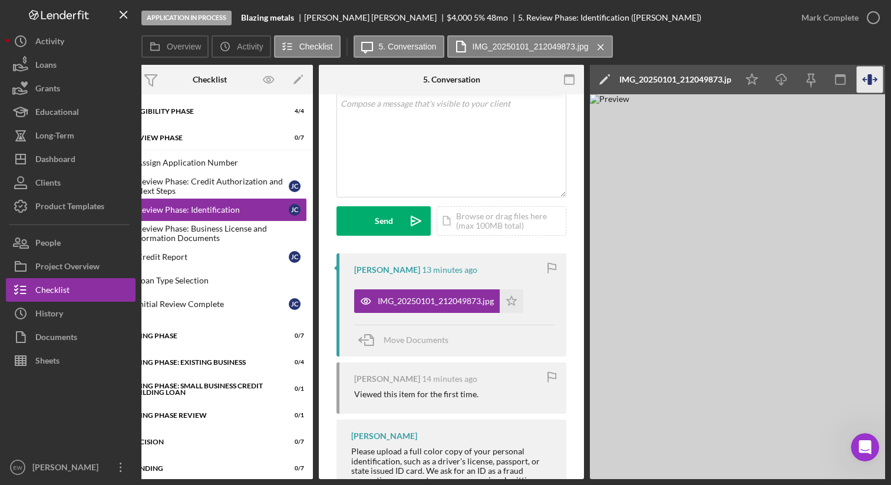
click at [867, 81] on icon "button" at bounding box center [870, 80] width 27 height 27
click at [877, 81] on div "Icon/Edit IMG_20250101_212049873.jpg" at bounding box center [840, 79] width 501 height 29
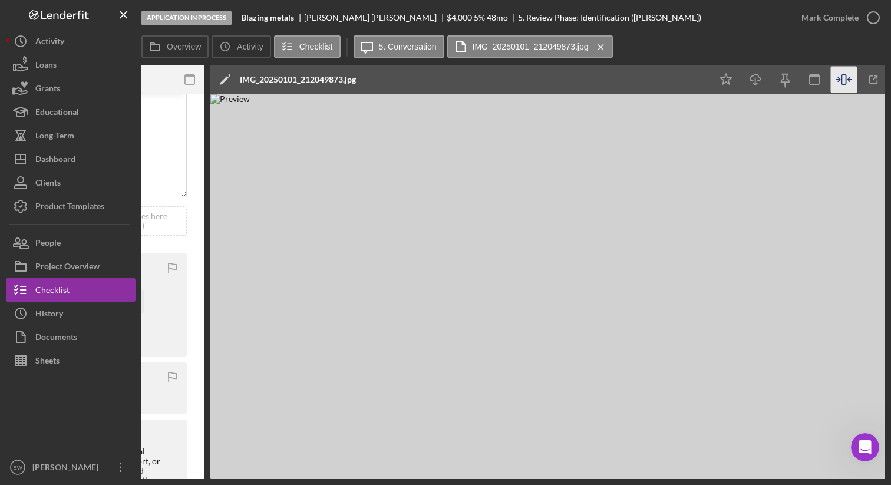
scroll to position [0, 419]
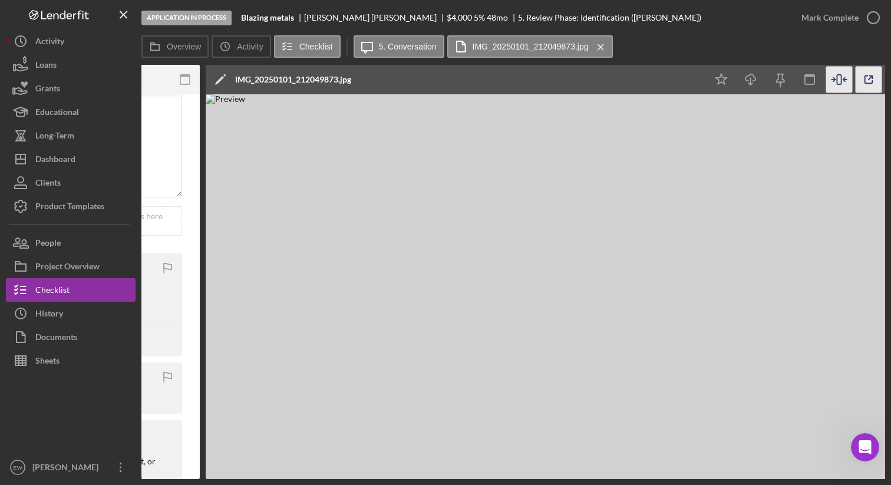
click at [865, 84] on icon "button" at bounding box center [869, 80] width 27 height 27
